Goal: Task Accomplishment & Management: Use online tool/utility

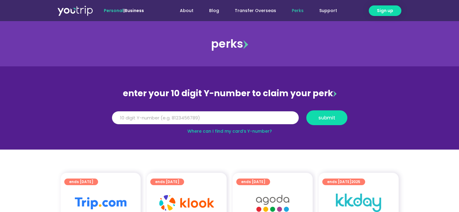
click at [188, 117] on input "Y Number" at bounding box center [205, 117] width 187 height 13
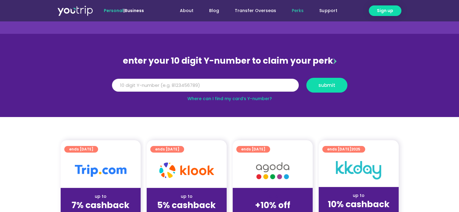
scroll to position [60, 0]
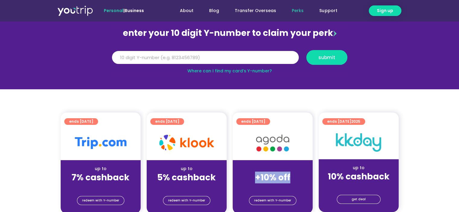
drag, startPoint x: 291, startPoint y: 177, endPoint x: 245, endPoint y: 178, distance: 45.6
click at [245, 178] on div "+10% off" at bounding box center [273, 178] width 70 height 6
click at [314, 176] on section "ends 31 Dec 2025 up to +10% off (for stays only) redeem with Y-number" at bounding box center [273, 163] width 86 height 101
click at [194, 59] on input "Y Number" at bounding box center [205, 57] width 187 height 13
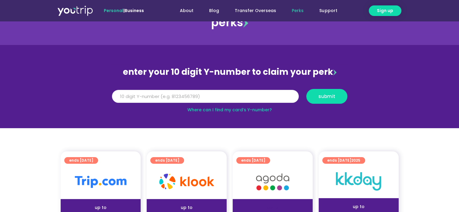
scroll to position [0, 0]
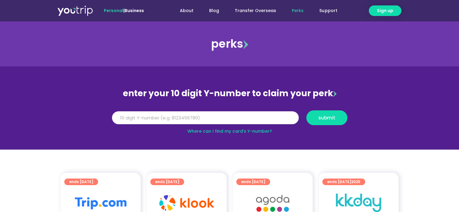
click at [207, 120] on input "Y Number" at bounding box center [205, 117] width 187 height 13
type input "8168229221"
click at [326, 123] on button "submit" at bounding box center [327, 118] width 41 height 15
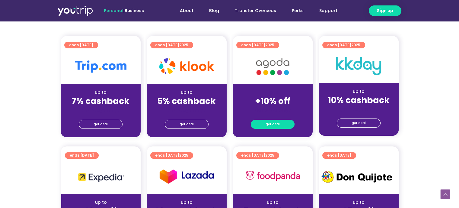
scroll to position [181, 0]
